Goal: Find specific page/section: Find specific page/section

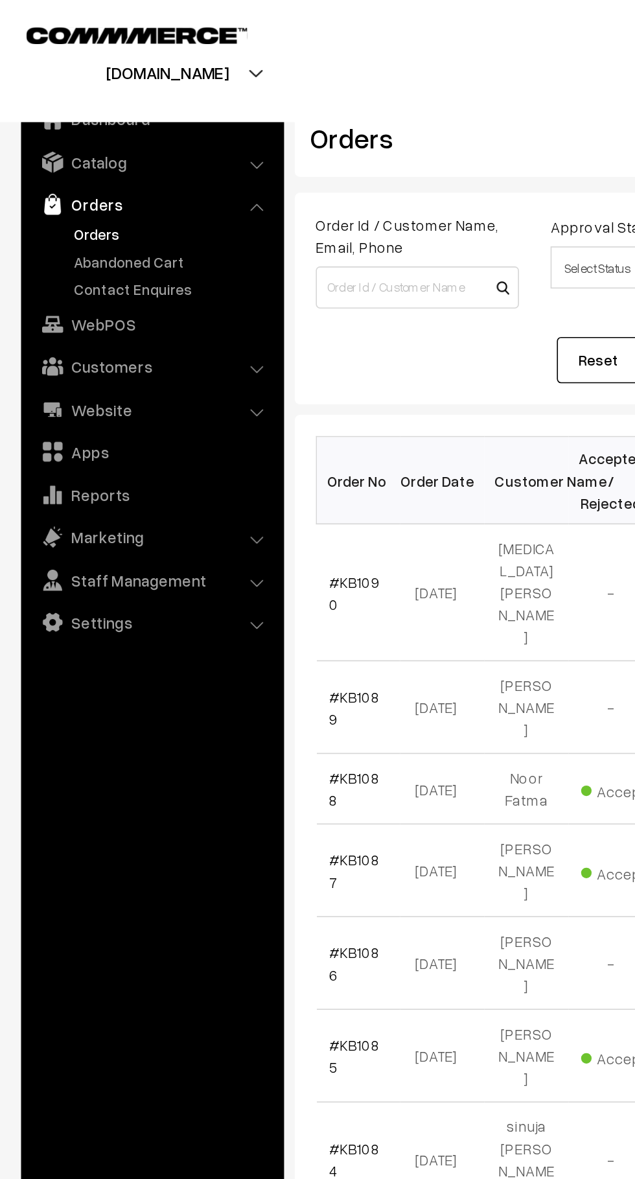
click at [118, 167] on link "Abandoned Cart" at bounding box center [106, 161] width 128 height 14
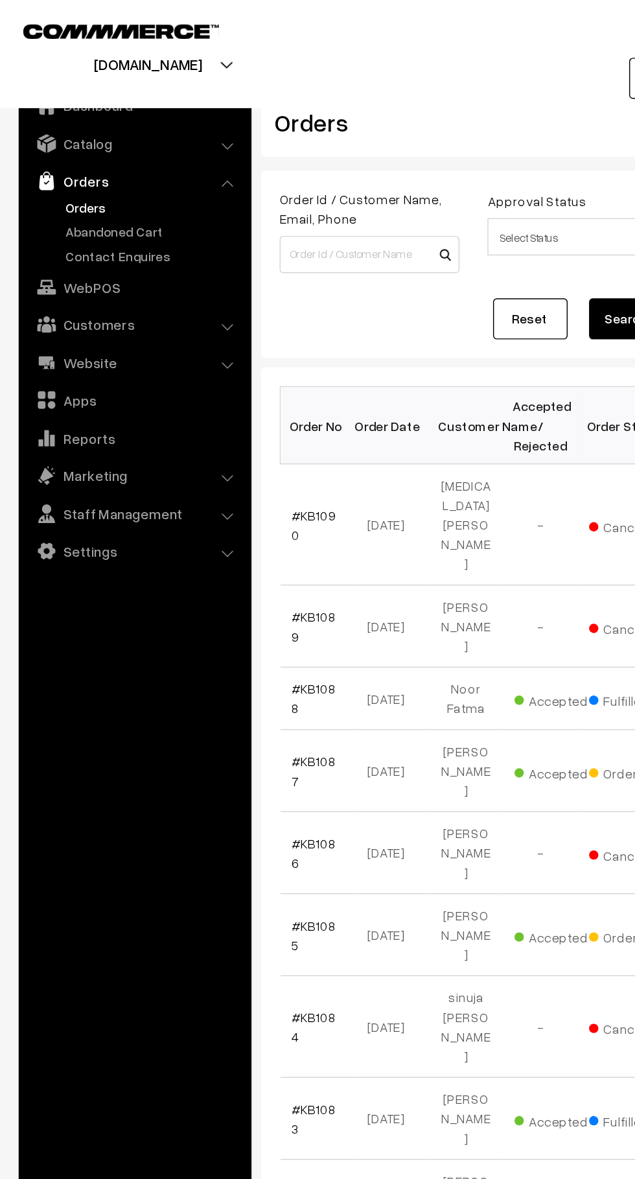
click at [53, 167] on link "Abandoned Cart" at bounding box center [106, 161] width 128 height 14
